Goal: Check status: Check status

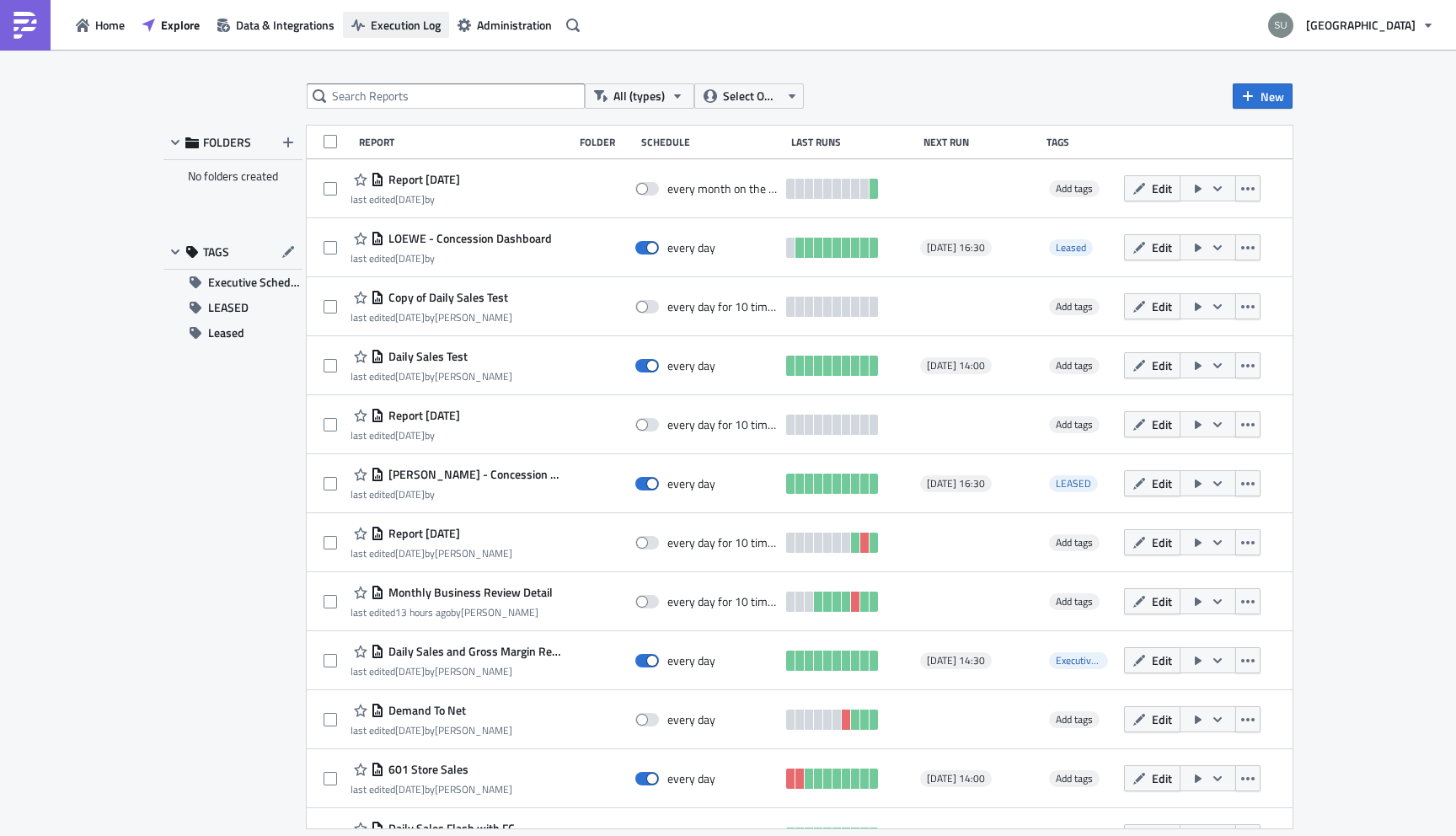
click at [404, 17] on span "Execution Log" at bounding box center [406, 25] width 70 height 18
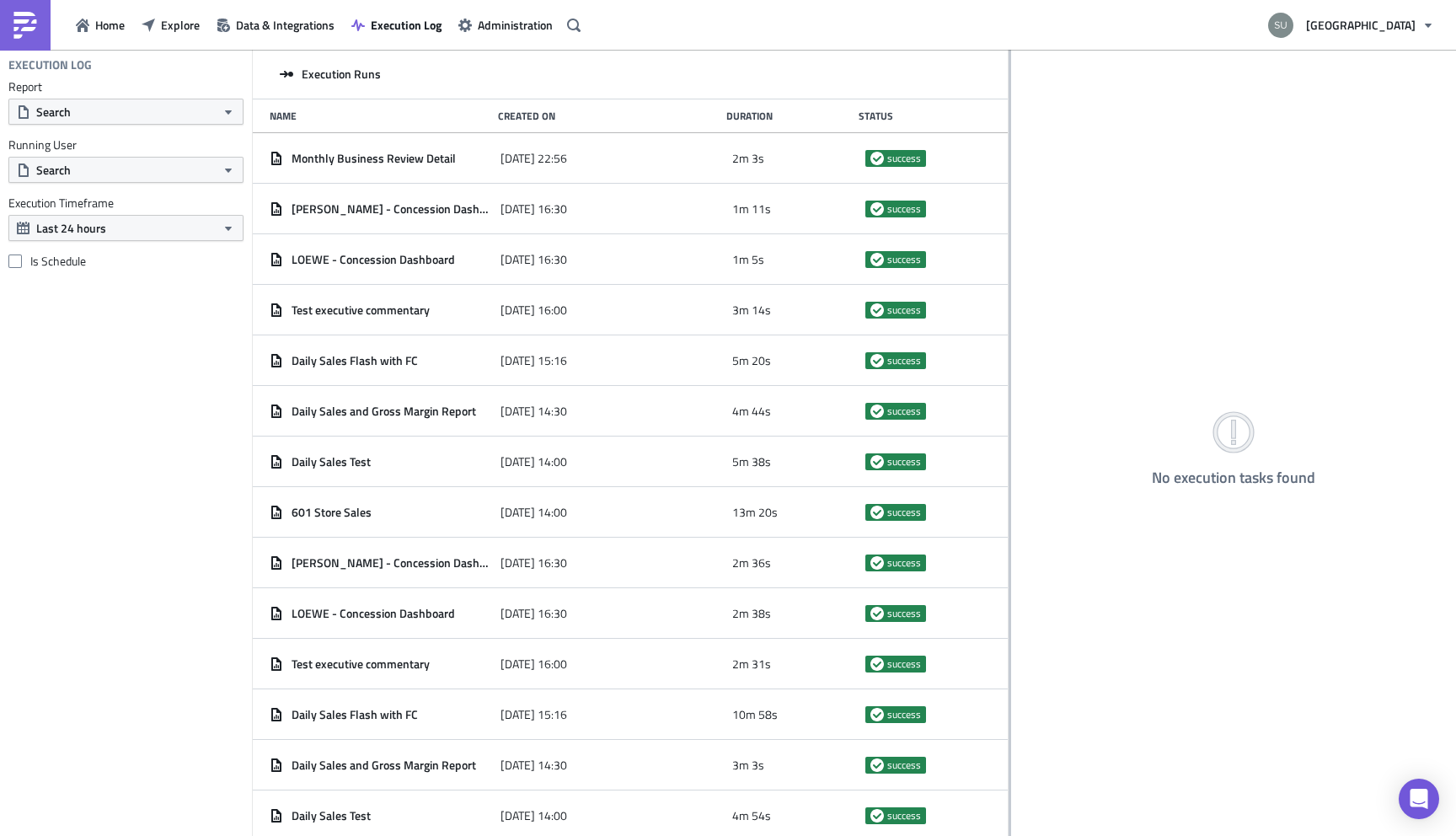
drag, startPoint x: 495, startPoint y: 129, endPoint x: 1008, endPoint y: 152, distance: 513.5
click at [1008, 152] on div at bounding box center [1009, 443] width 3 height 789
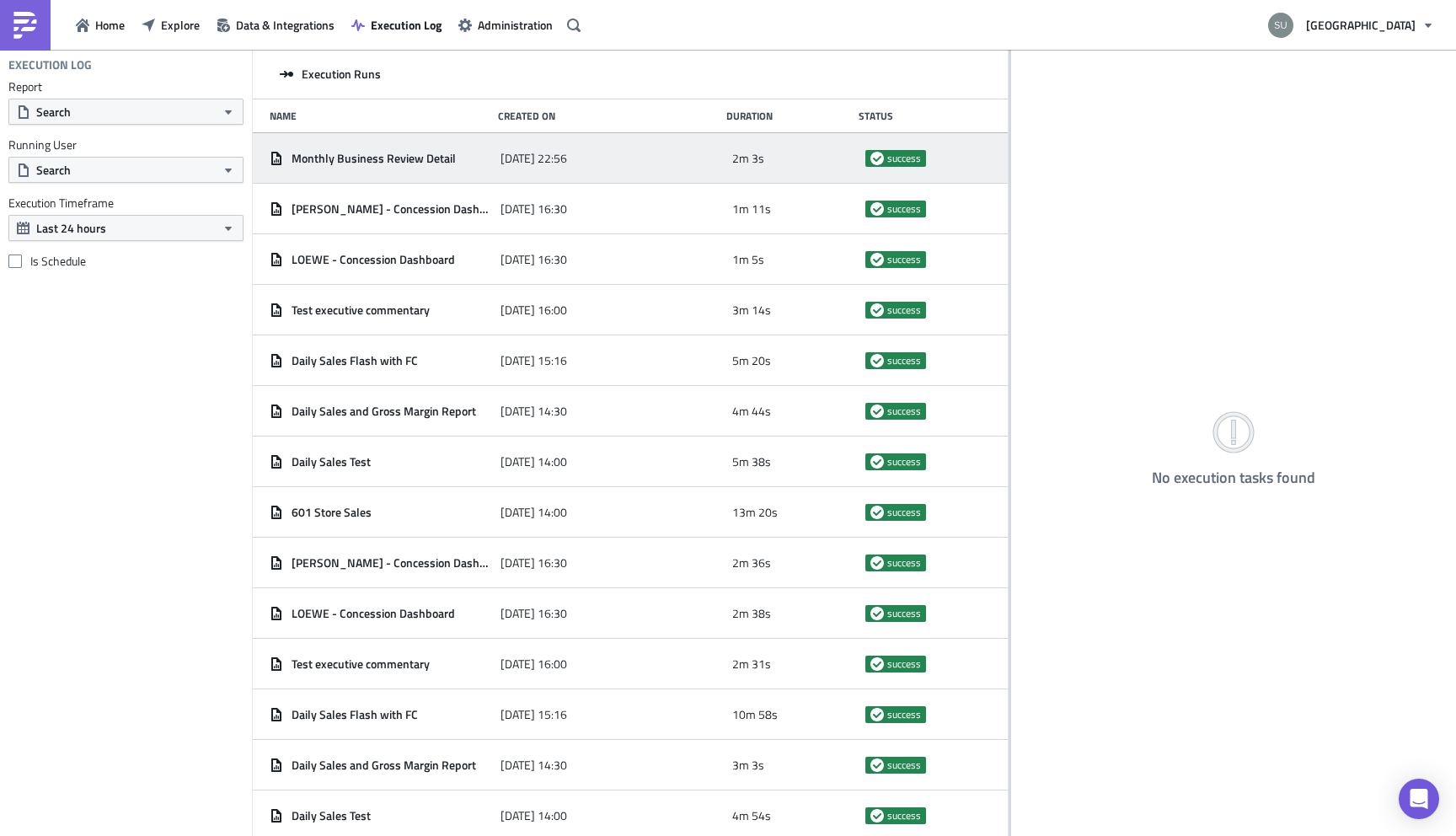
click at [521, 159] on span "[DATE] 22:56" at bounding box center [533, 157] width 66 height 15
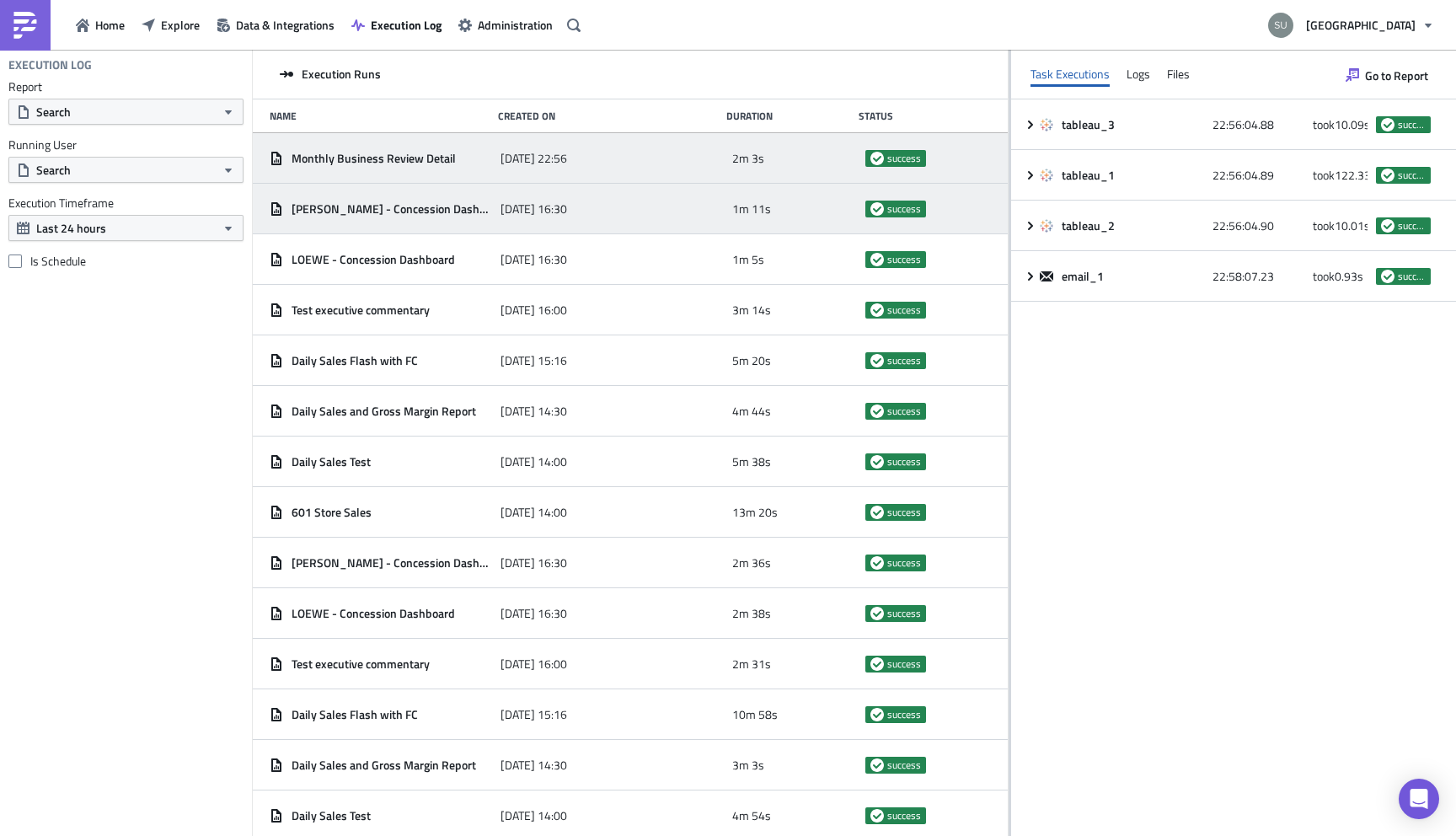
click at [539, 216] on div "[DATE] 16:30" at bounding box center [611, 209] width 223 height 31
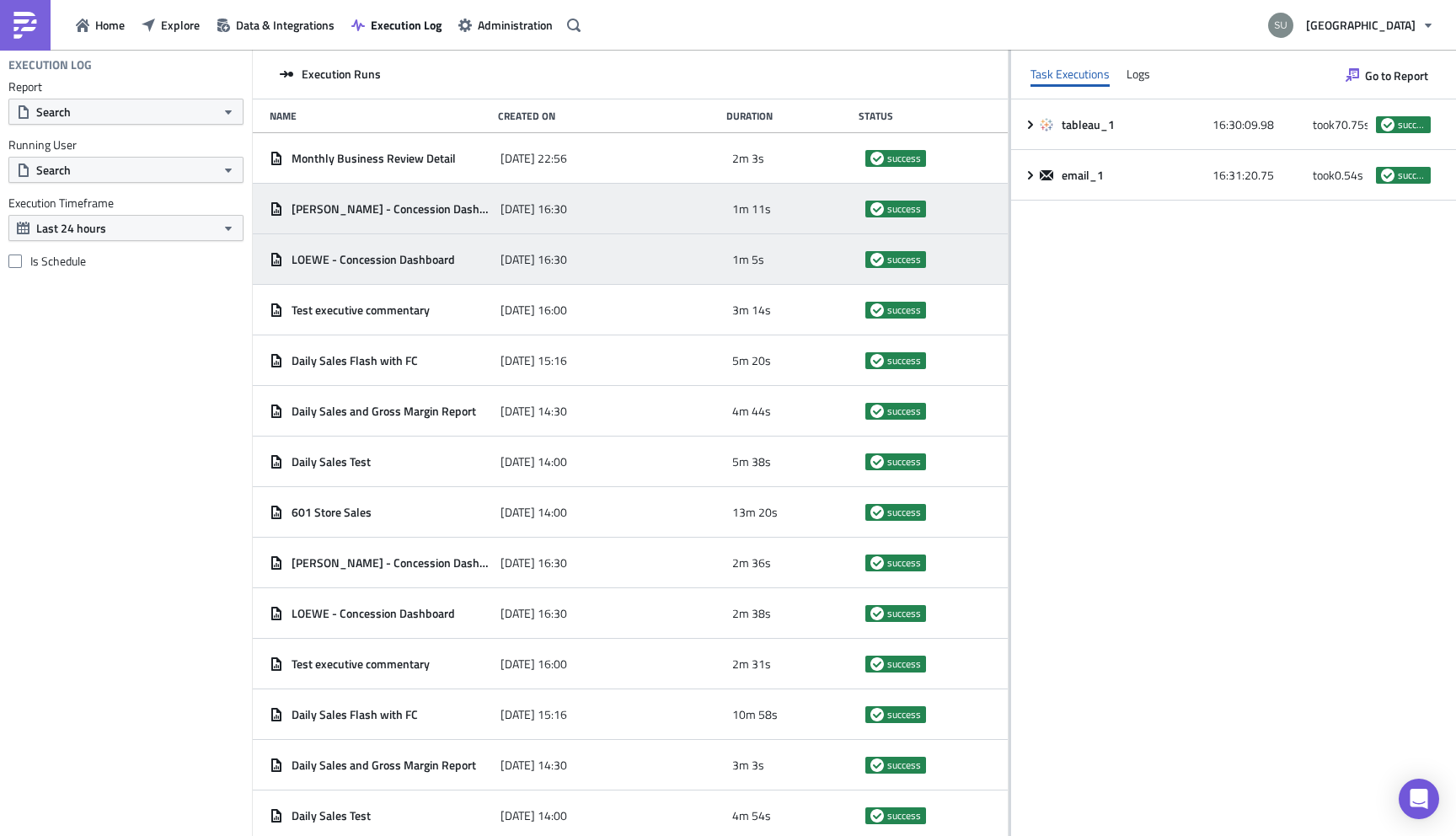
click at [552, 264] on span "[DATE] 16:30" at bounding box center [533, 259] width 66 height 15
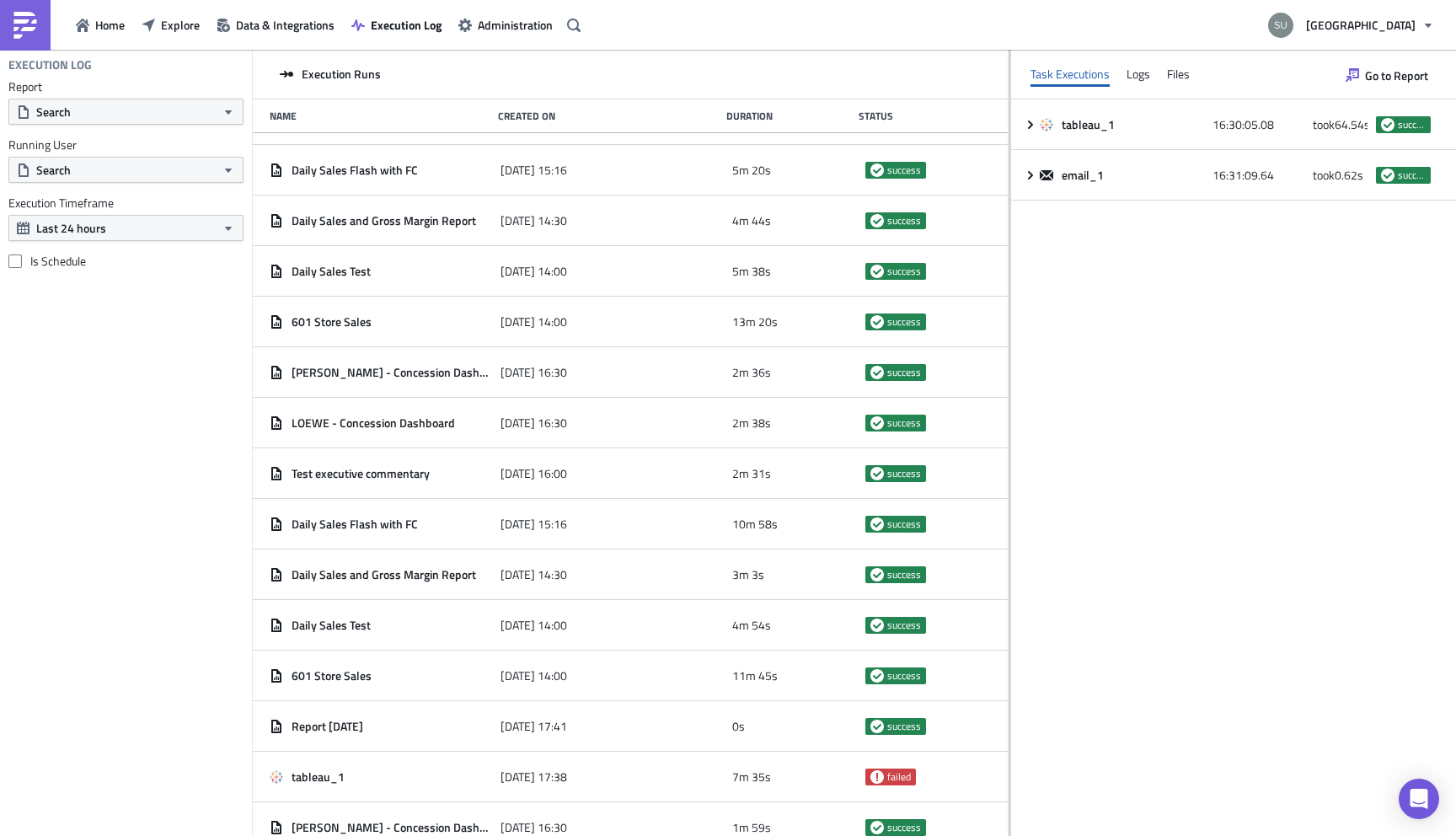
scroll to position [225, 0]
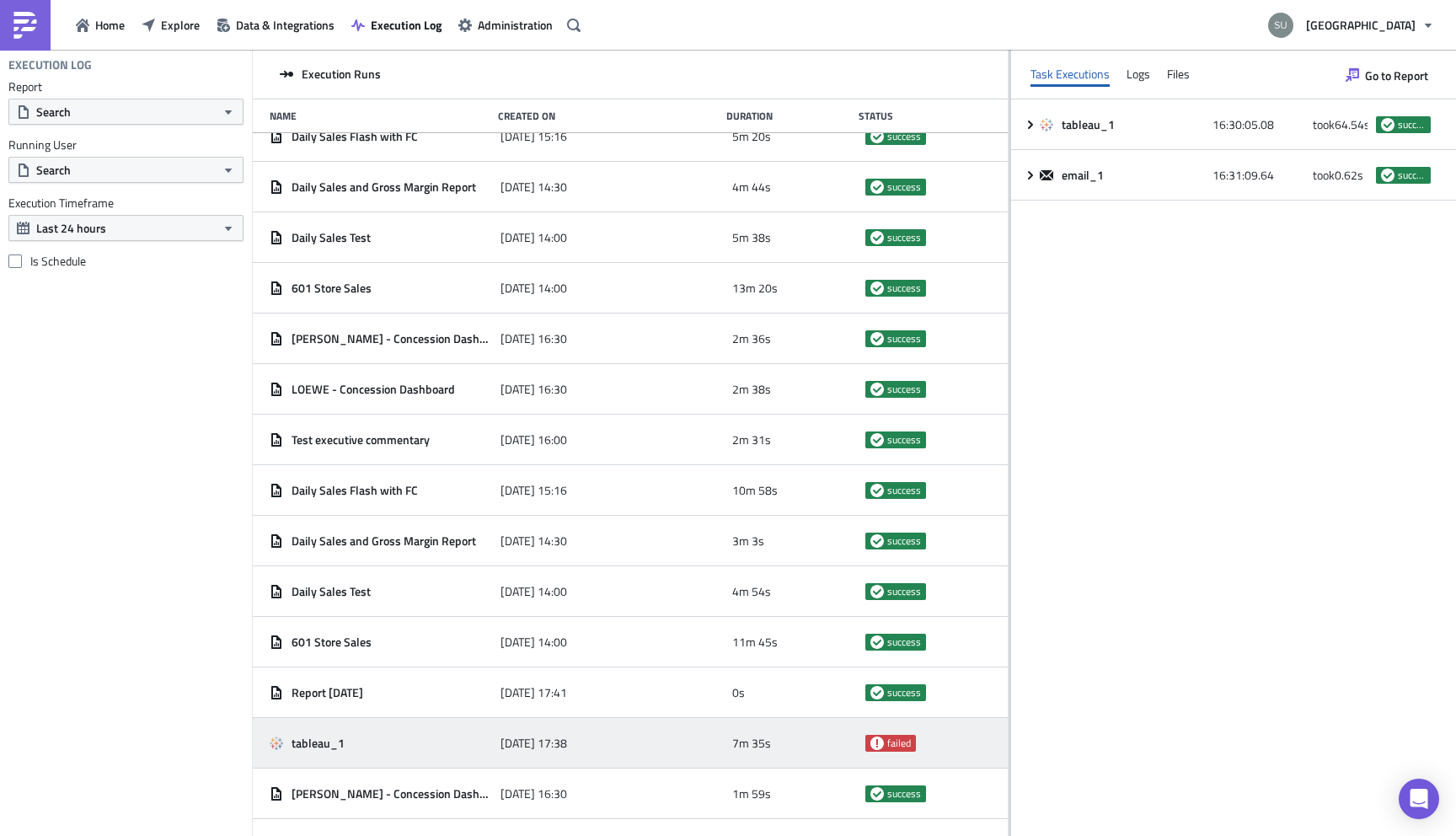
click at [477, 745] on div "tableau_1" at bounding box center [381, 743] width 223 height 15
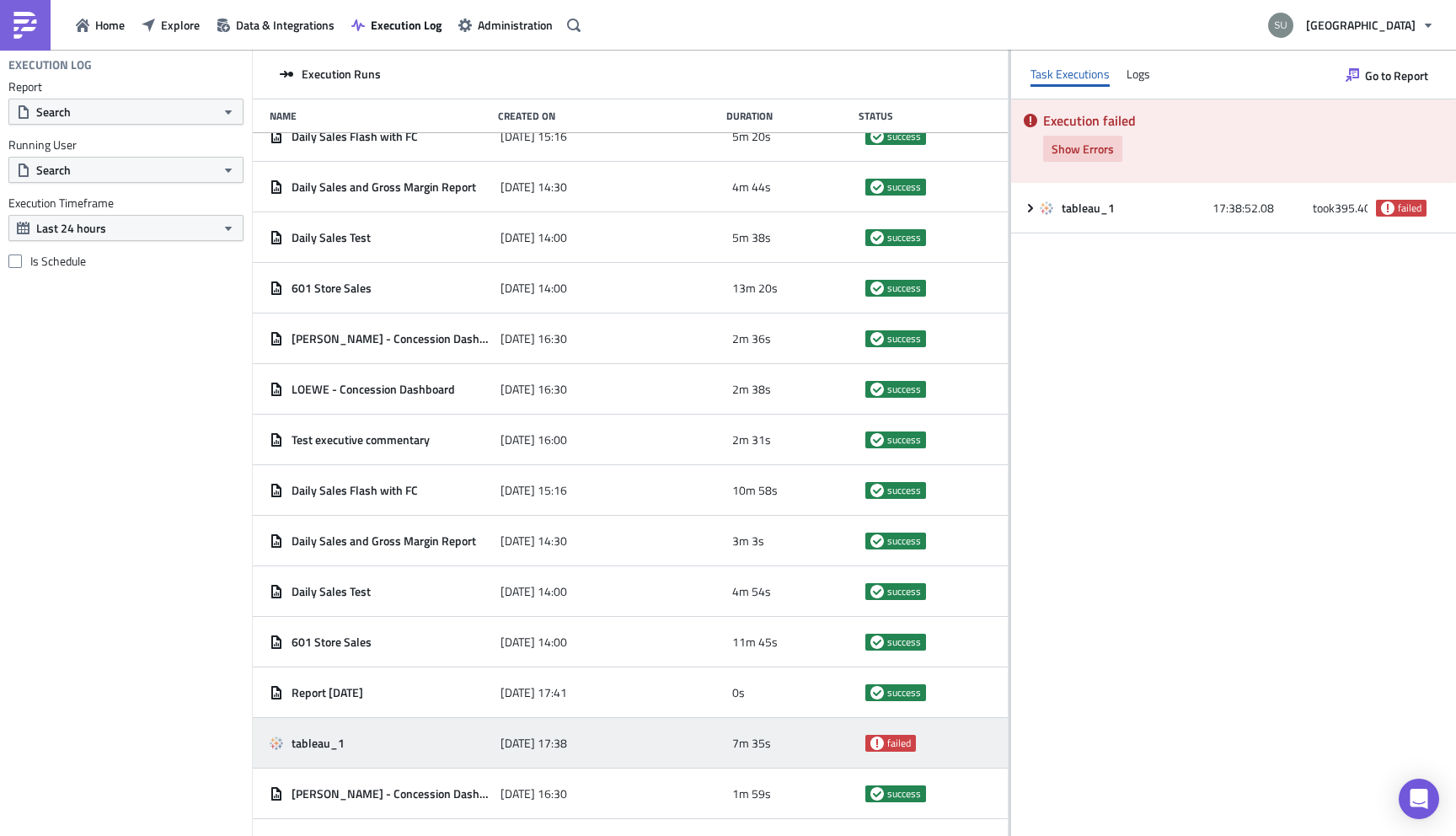
click at [1093, 149] on span "Show Errors" at bounding box center [1082, 148] width 62 height 18
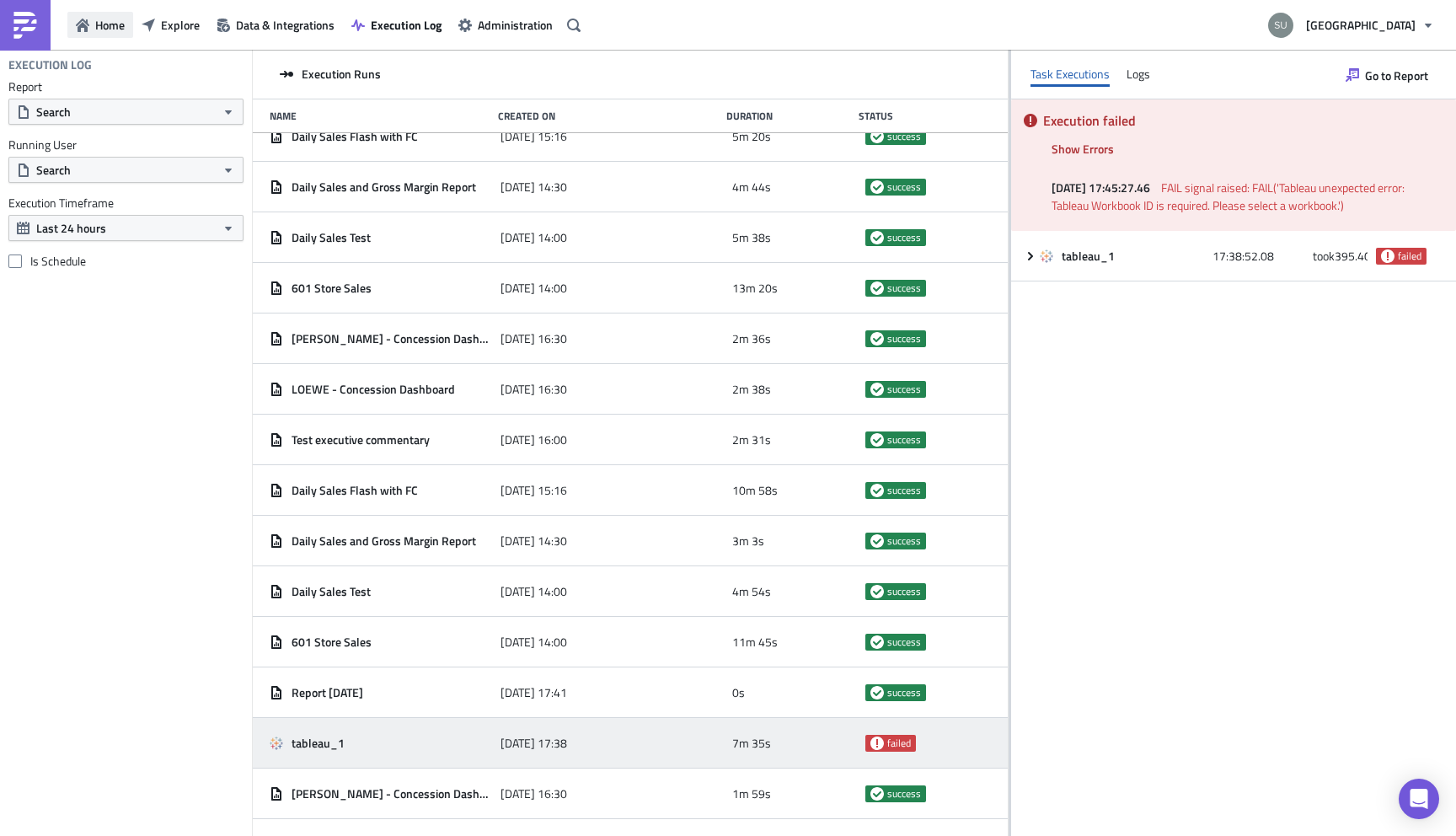
click at [114, 26] on span "Home" at bounding box center [110, 25] width 30 height 18
